Goal: Download file/media

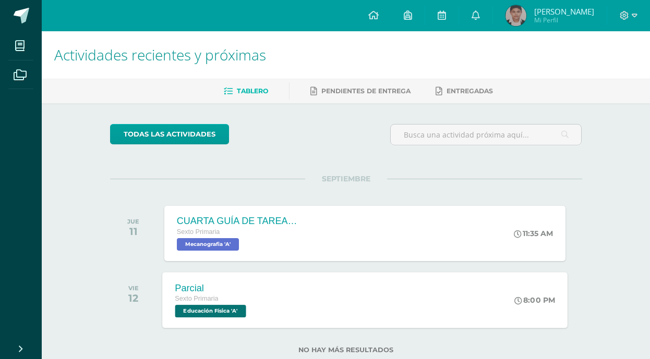
click at [369, 304] on div "Parcial Sexto Primaria Educación Física 'A' 8:00 PM Parcial Educación Física Ca…" at bounding box center [364, 300] width 405 height 56
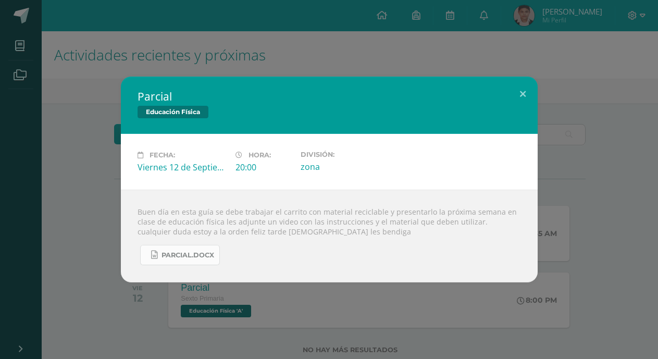
click at [201, 251] on span "Parcial.docx" at bounding box center [188, 255] width 53 height 8
click at [198, 249] on link "Parcial.docx" at bounding box center [180, 255] width 80 height 20
click at [515, 91] on button at bounding box center [523, 94] width 30 height 35
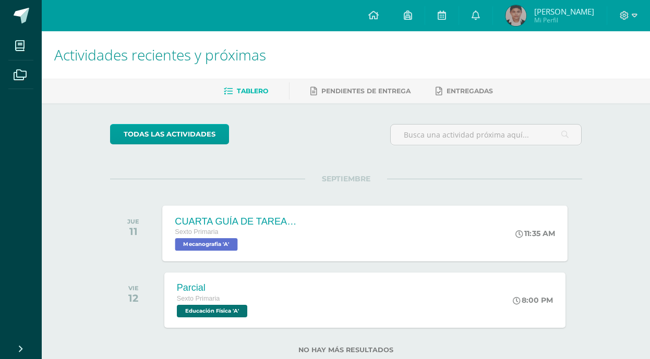
click at [247, 226] on div "CUARTA GUÍA DE TAREAS DEL CUARTO BIMESTRE" at bounding box center [238, 221] width 126 height 11
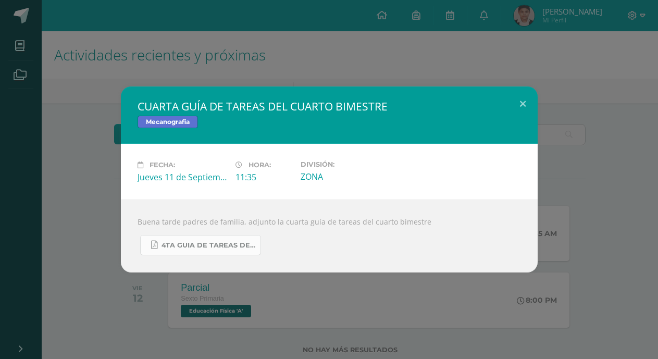
click at [225, 238] on link "4TA GUIA DE TAREAS DEL 4TO BIMESTRE DE 6TO PRIMARIA 2025 [DATE].pdf" at bounding box center [200, 245] width 121 height 20
drag, startPoint x: 521, startPoint y: 95, endPoint x: 516, endPoint y: 94, distance: 5.4
click at [522, 95] on button at bounding box center [523, 104] width 30 height 35
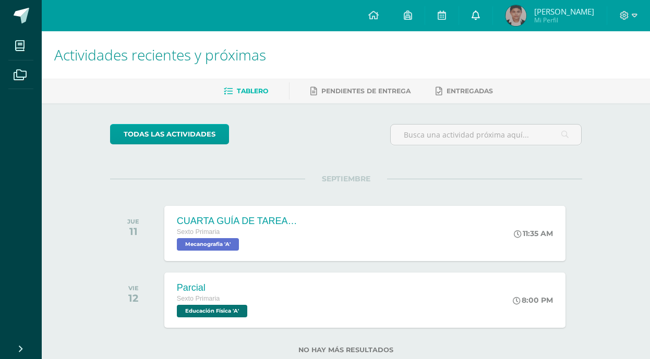
click at [474, 18] on icon at bounding box center [475, 14] width 8 height 9
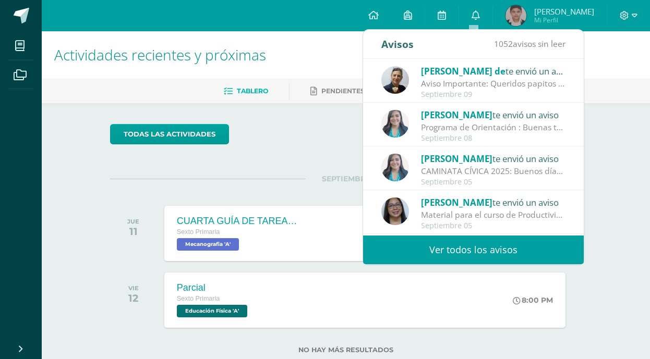
click at [473, 83] on div "Aviso Importante: Queridos papitos por este medio les saludo cordialmente. El m…" at bounding box center [493, 84] width 145 height 12
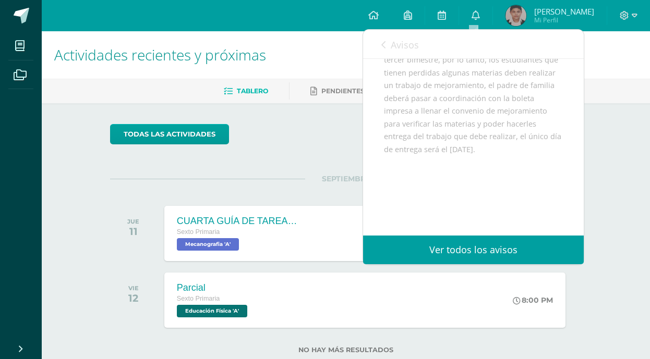
scroll to position [156, 0]
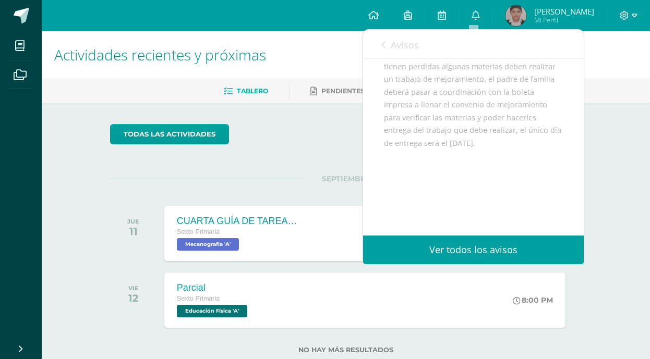
click at [391, 50] on span "Avisos" at bounding box center [405, 45] width 28 height 13
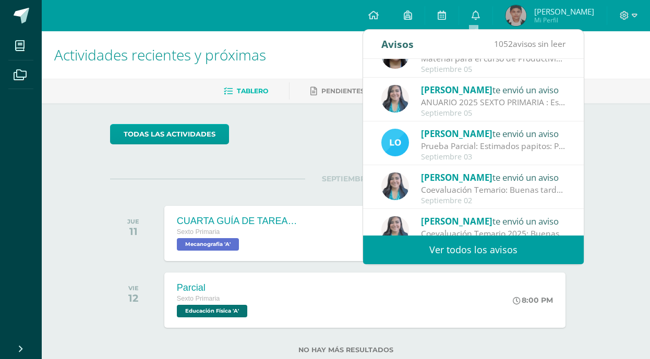
click at [468, 102] on div "ANUARIO 2025 SEXTO PRIMARIA : Estudiantes: Envío enlace para trabajar lo solici…" at bounding box center [493, 102] width 145 height 12
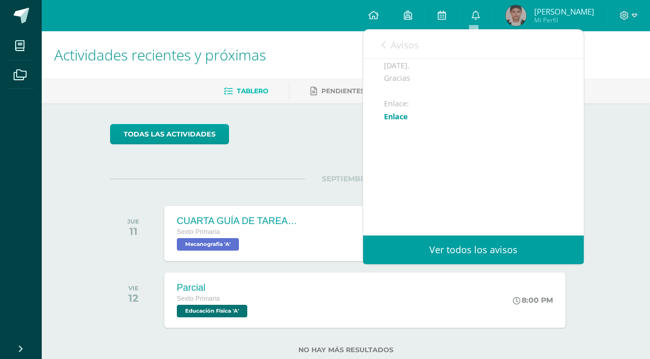
scroll to position [144, 0]
click at [401, 118] on link "Enlace" at bounding box center [396, 117] width 24 height 10
